Goal: Information Seeking & Learning: Learn about a topic

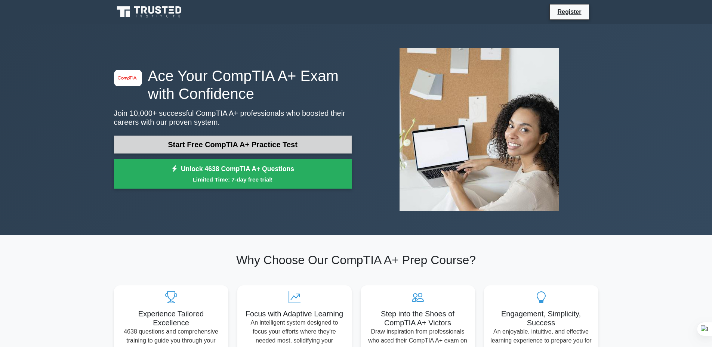
click at [260, 142] on link "Start Free CompTIA A+ Practice Test" at bounding box center [233, 145] width 238 height 18
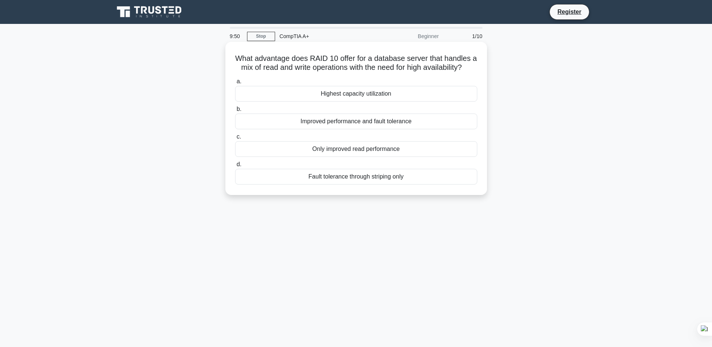
click at [352, 100] on div "Highest capacity utilization" at bounding box center [356, 94] width 242 height 16
click at [235, 84] on input "a. Highest capacity utilization" at bounding box center [235, 81] width 0 height 5
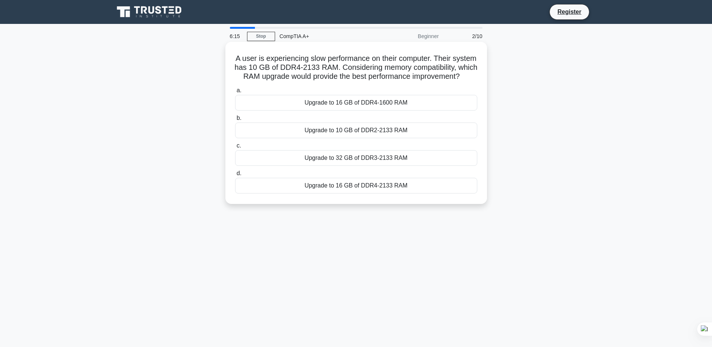
click at [382, 194] on div "Upgrade to 16 GB of DDR4-2133 RAM" at bounding box center [356, 186] width 242 height 16
click at [235, 176] on input "d. Upgrade to 16 GB of DDR4-2133 RAM" at bounding box center [235, 173] width 0 height 5
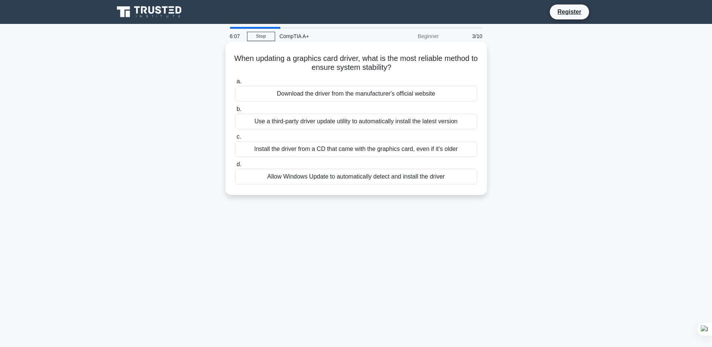
click at [395, 100] on div "Download the driver from the manufacturer's official website" at bounding box center [356, 94] width 242 height 16
click at [235, 84] on input "a. Download the driver from the manufacturer's official website" at bounding box center [235, 81] width 0 height 5
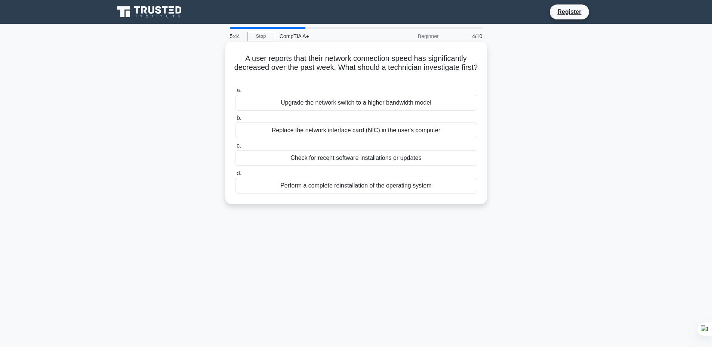
click at [387, 160] on div "Check for recent software installations or updates" at bounding box center [356, 158] width 242 height 16
click at [235, 148] on input "c. Check for recent software installations or updates" at bounding box center [235, 145] width 0 height 5
click at [407, 127] on div "Allocate resources based on usage patterns and VM requirements" at bounding box center [356, 131] width 242 height 16
click at [235, 121] on input "b. Allocate resources based on usage patterns and VM requirements" at bounding box center [235, 118] width 0 height 5
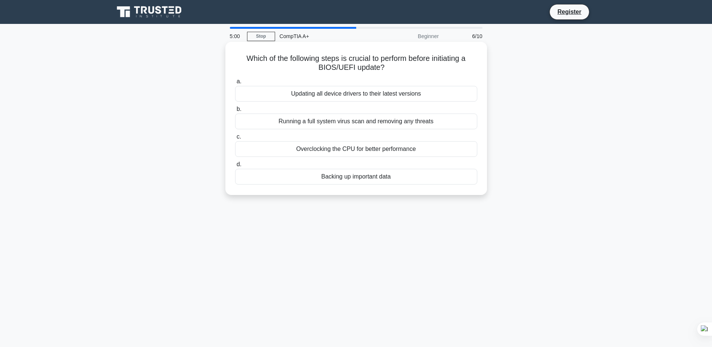
click at [390, 152] on div "Overclocking the CPU for better performance" at bounding box center [356, 149] width 242 height 16
click at [235, 139] on input "c. Overclocking the CPU for better performance" at bounding box center [235, 137] width 0 height 5
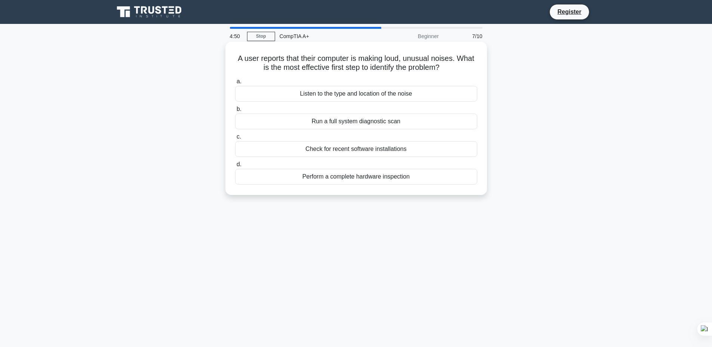
click at [364, 100] on div "Listen to the type and location of the noise" at bounding box center [356, 94] width 242 height 16
click at [235, 84] on input "a. Listen to the type and location of the noise" at bounding box center [235, 81] width 0 height 5
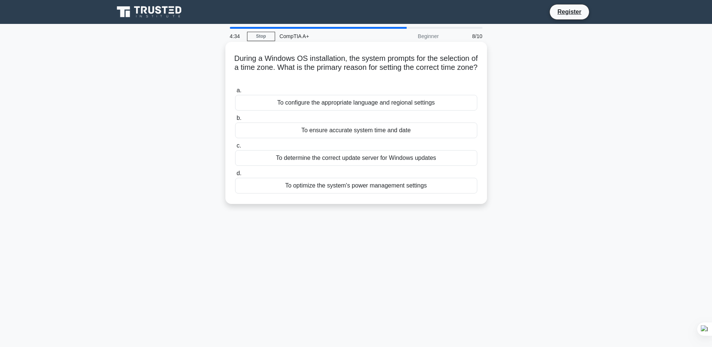
click at [384, 104] on div "To configure the appropriate language and regional settings" at bounding box center [356, 103] width 242 height 16
click at [235, 93] on input "a. To configure the appropriate language and regional settings" at bounding box center [235, 90] width 0 height 5
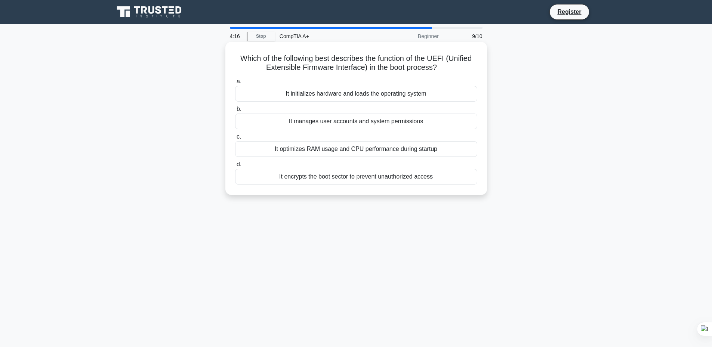
click at [350, 96] on div "It initializes hardware and loads the operating system" at bounding box center [356, 94] width 242 height 16
click at [235, 84] on input "a. It initializes hardware and loads the operating system" at bounding box center [235, 81] width 0 height 5
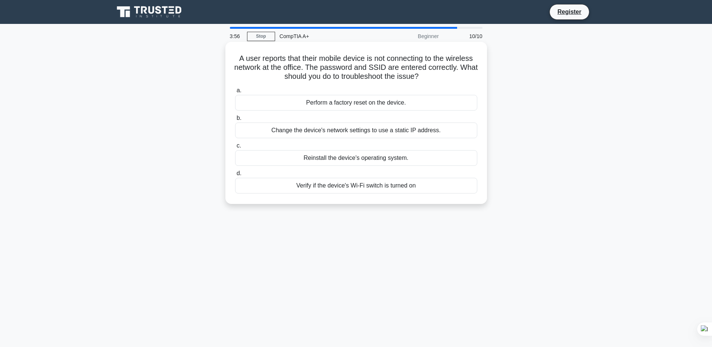
click at [375, 136] on div "Change the device's network settings to use a static IP address." at bounding box center [356, 131] width 242 height 16
click at [235, 121] on input "b. Change the device's network settings to use a static IP address." at bounding box center [235, 118] width 0 height 5
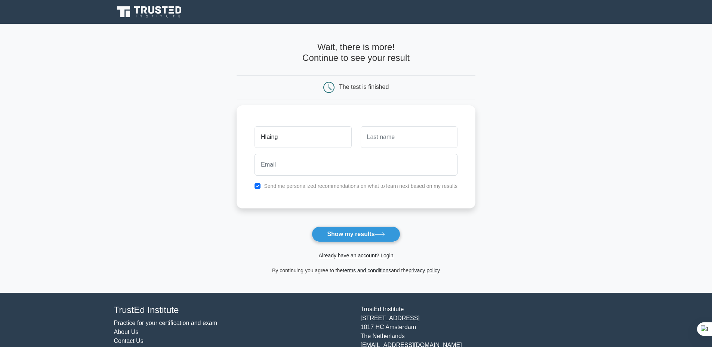
type input "Hlaing"
type input "Htun"
type input "hlainghtun2018@gmail.com"
click at [371, 238] on button "Show my results" at bounding box center [356, 234] width 88 height 16
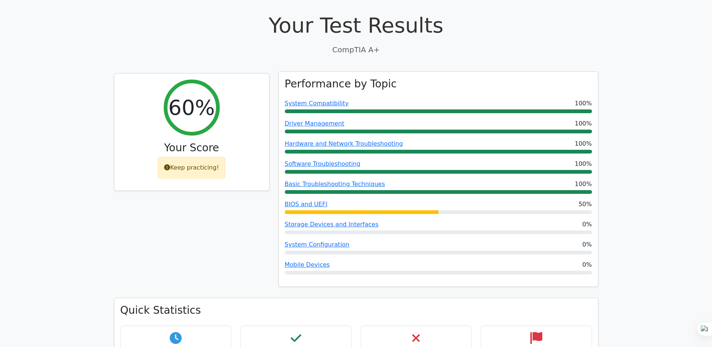
scroll to position [224, 0]
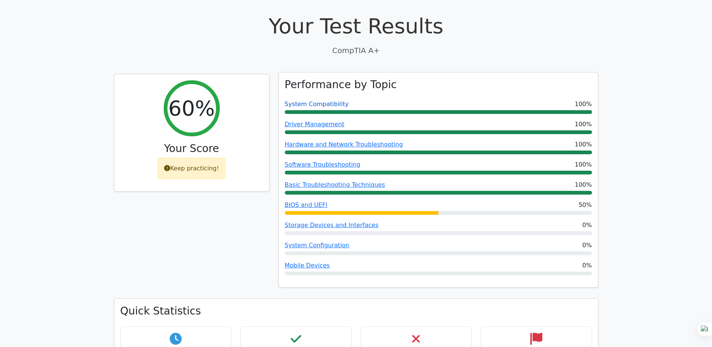
click at [332, 101] on link "System Compatibility" at bounding box center [317, 104] width 64 height 7
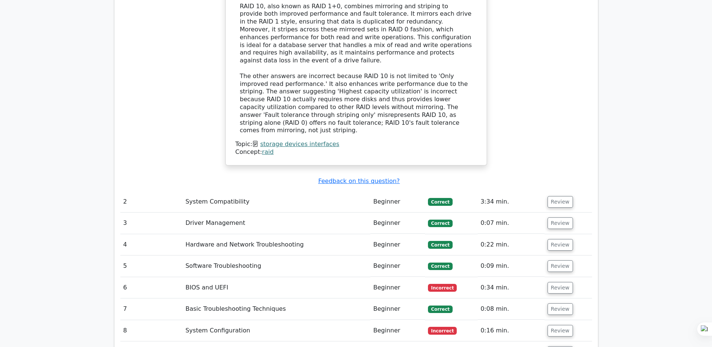
scroll to position [934, 0]
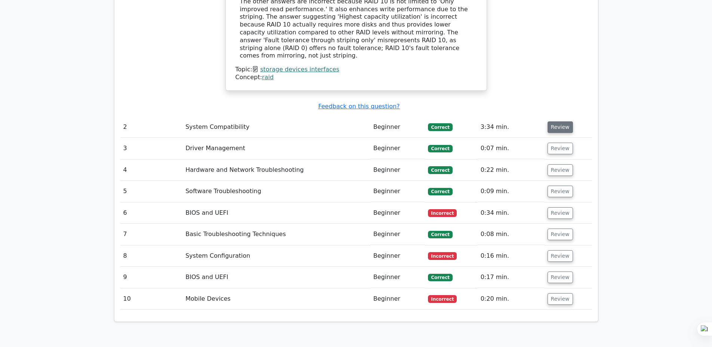
click at [554, 121] on button "Review" at bounding box center [559, 127] width 25 height 12
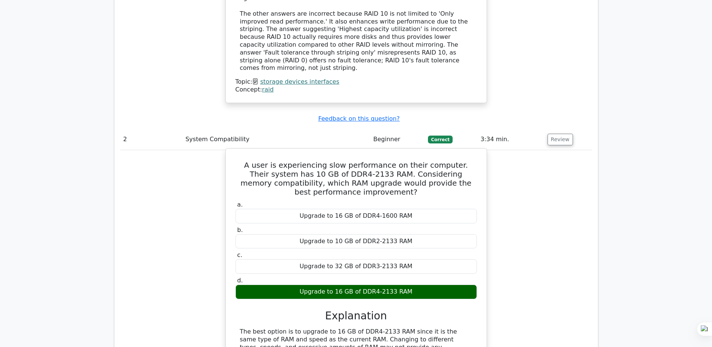
scroll to position [859, 0]
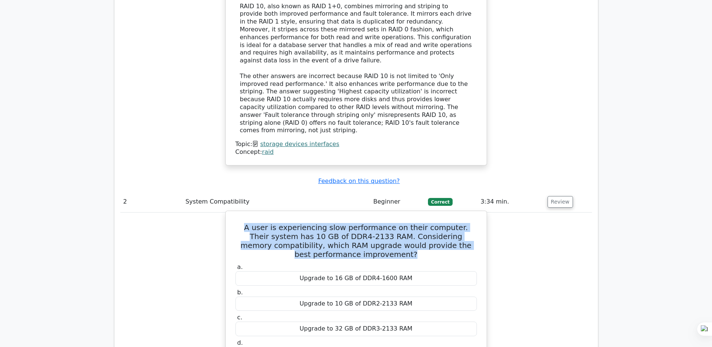
drag, startPoint x: 247, startPoint y: 175, endPoint x: 414, endPoint y: 204, distance: 169.9
click at [414, 223] on h5 "A user is experiencing slow performance on their computer. Their system has 10 …" at bounding box center [356, 241] width 243 height 36
copy h5 "A user is experiencing slow performance on their computer. Their system has 10 …"
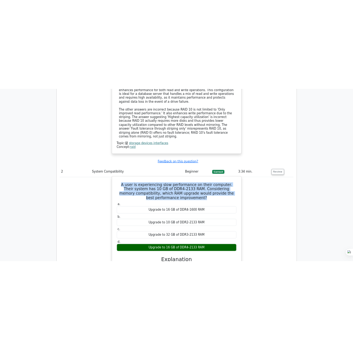
scroll to position [934, 0]
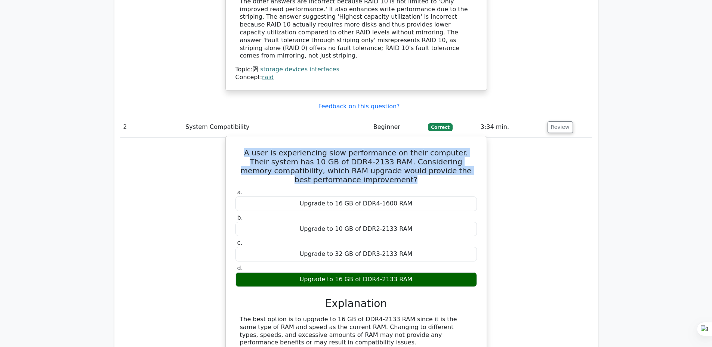
drag, startPoint x: 250, startPoint y: 148, endPoint x: 410, endPoint y: 207, distance: 170.8
click at [410, 207] on div "a. Upgrade to 16 GB of DDR4-1600 RAM b. Upgrade to 10 GB of DDR2-2133 RAM c." at bounding box center [356, 237] width 250 height 101
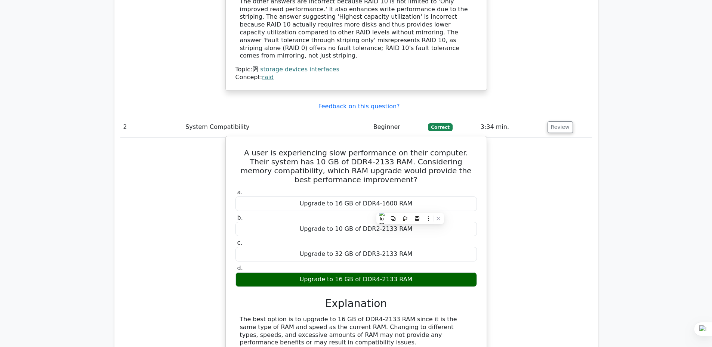
click at [301, 272] on div "Upgrade to 16 GB of DDR4-2133 RAM" at bounding box center [355, 279] width 241 height 15
drag, startPoint x: 415, startPoint y: 228, endPoint x: 254, endPoint y: 157, distance: 176.2
click at [254, 187] on div "a. Upgrade to 16 GB of DDR4-1600 RAM b. Upgrade to 10 GB of DDR2-2133 RAM c." at bounding box center [356, 237] width 250 height 101
copy div "Upgrade to 16 GB of DDR4-1600 RAM b. Upgrade to 10 GB of DDR2-2133 RAM c. Upgra…"
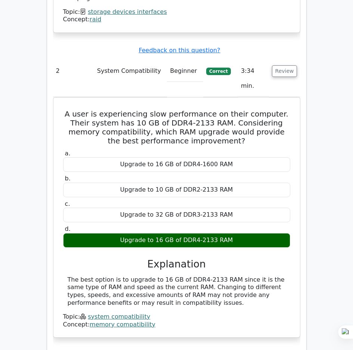
scroll to position [1084, 0]
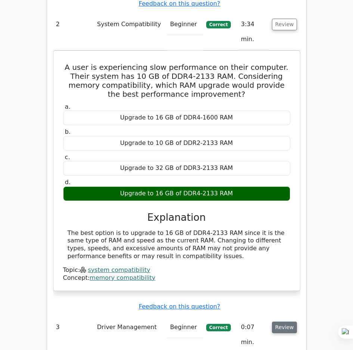
click at [277, 322] on button "Review" at bounding box center [284, 328] width 25 height 12
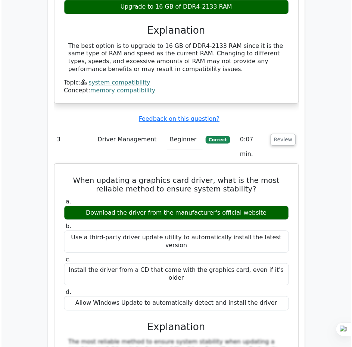
scroll to position [1233, 0]
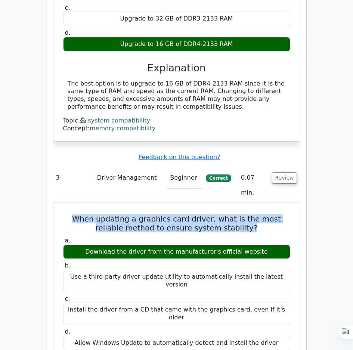
drag, startPoint x: 70, startPoint y: 117, endPoint x: 234, endPoint y: 127, distance: 164.0
click at [234, 214] on h5 "When updating a graphics card driver, what is the most reliable method to ensur…" at bounding box center [176, 223] width 229 height 18
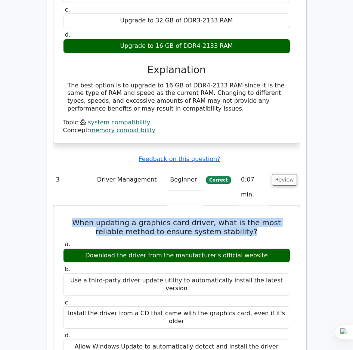
copy h5 "When updating a graphics card driver, what is the most reliable method to ensur…"
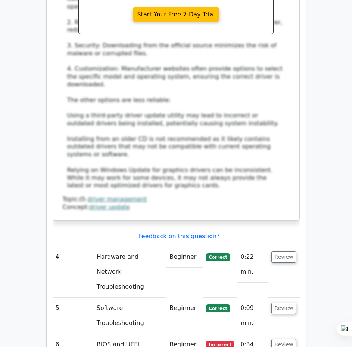
scroll to position [1644, 0]
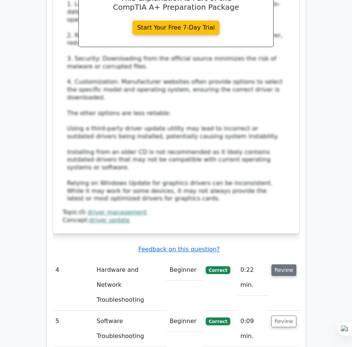
click at [282, 264] on button "Review" at bounding box center [284, 270] width 25 height 12
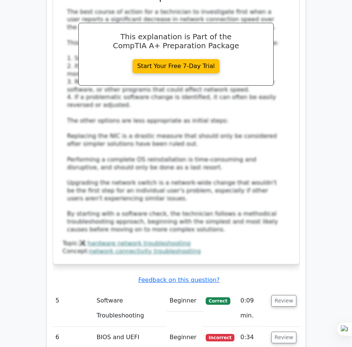
scroll to position [2130, 0]
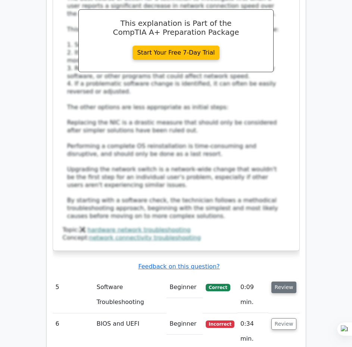
click at [284, 281] on button "Review" at bounding box center [284, 287] width 25 height 12
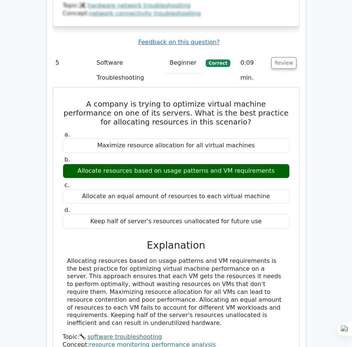
scroll to position [2504, 0]
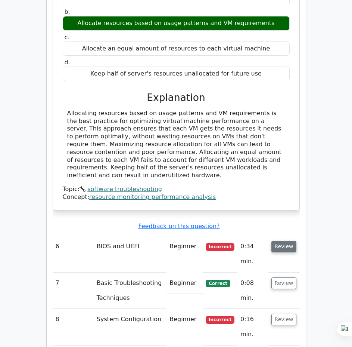
click at [279, 241] on button "Review" at bounding box center [284, 247] width 25 height 12
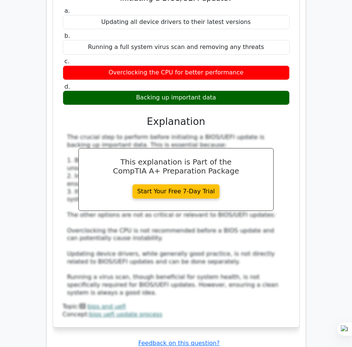
scroll to position [2840, 0]
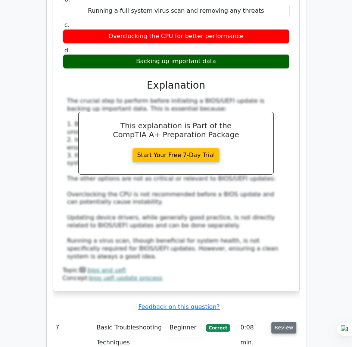
click at [280, 322] on button "Review" at bounding box center [284, 328] width 25 height 12
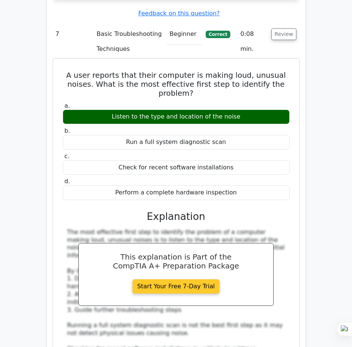
scroll to position [3214, 0]
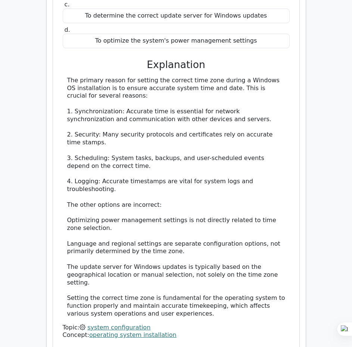
scroll to position [3737, 0]
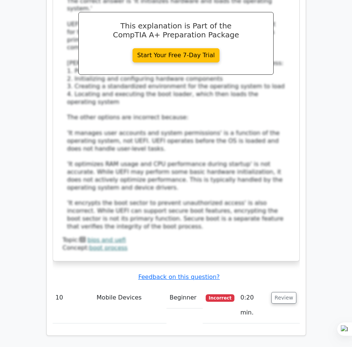
scroll to position [4344, 0]
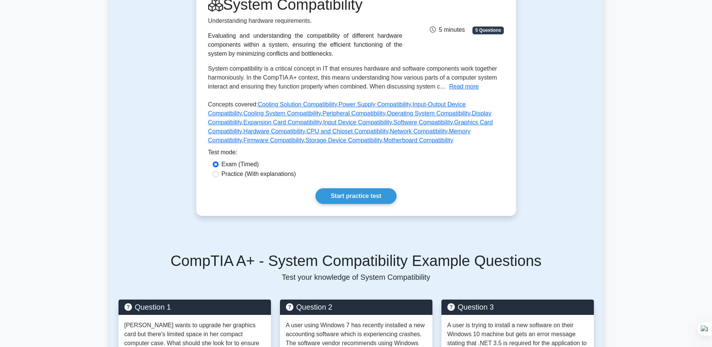
scroll to position [75, 0]
